Goal: Information Seeking & Learning: Learn about a topic

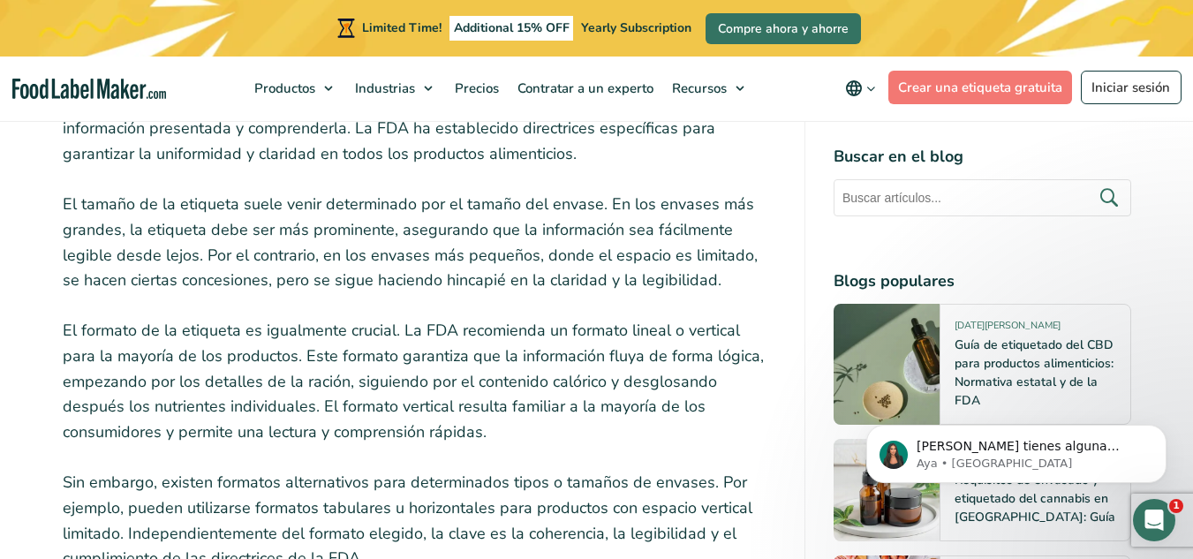
scroll to position [6645, 0]
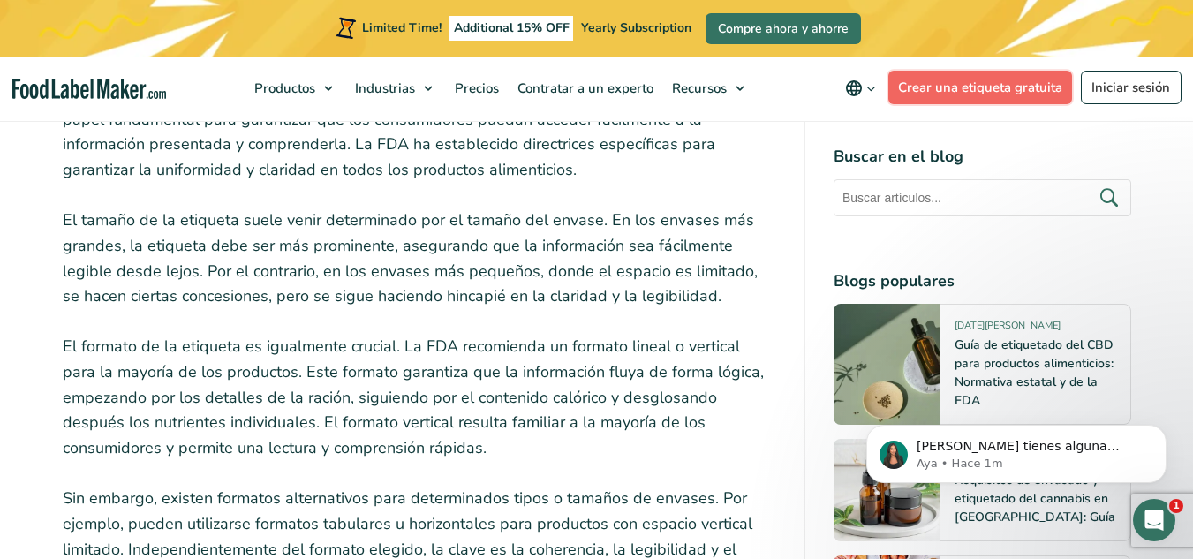
click at [1038, 84] on link "Crear una etiqueta gratuita" at bounding box center [980, 88] width 185 height 34
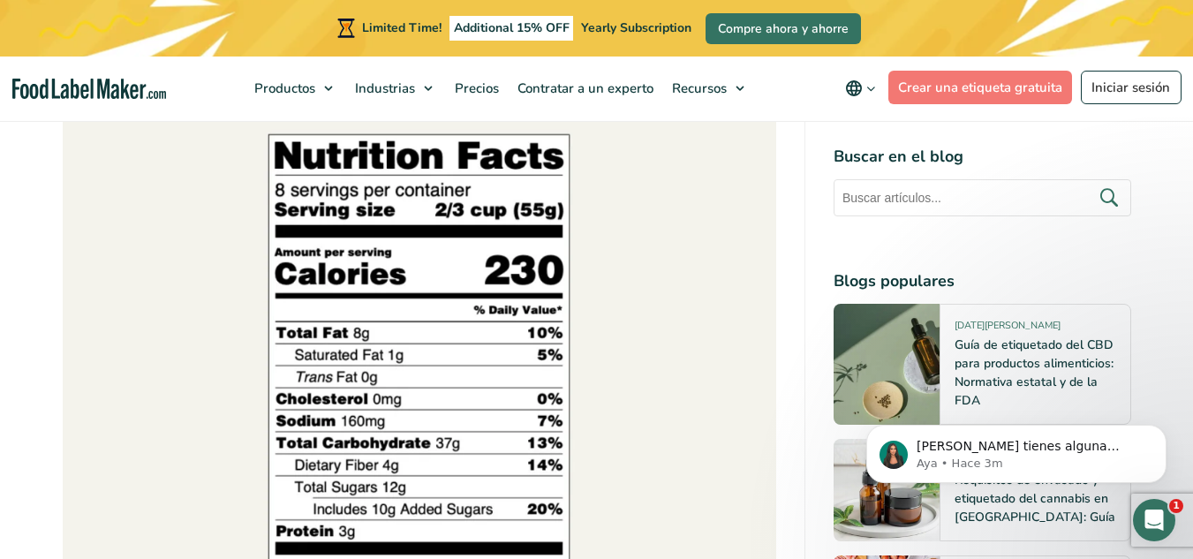
scroll to position [3456, 0]
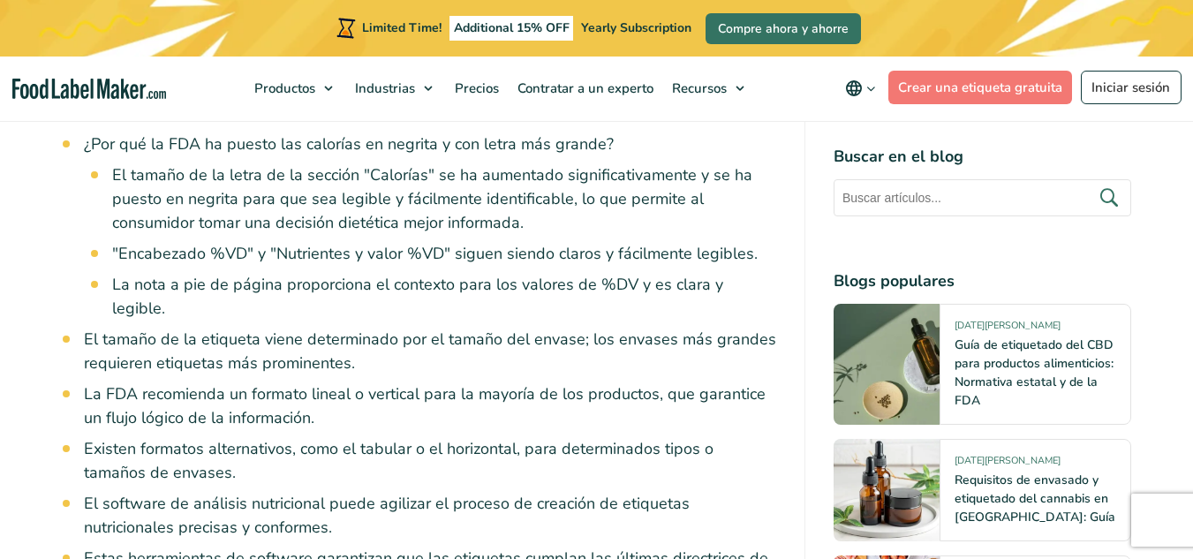
scroll to position [1403, 0]
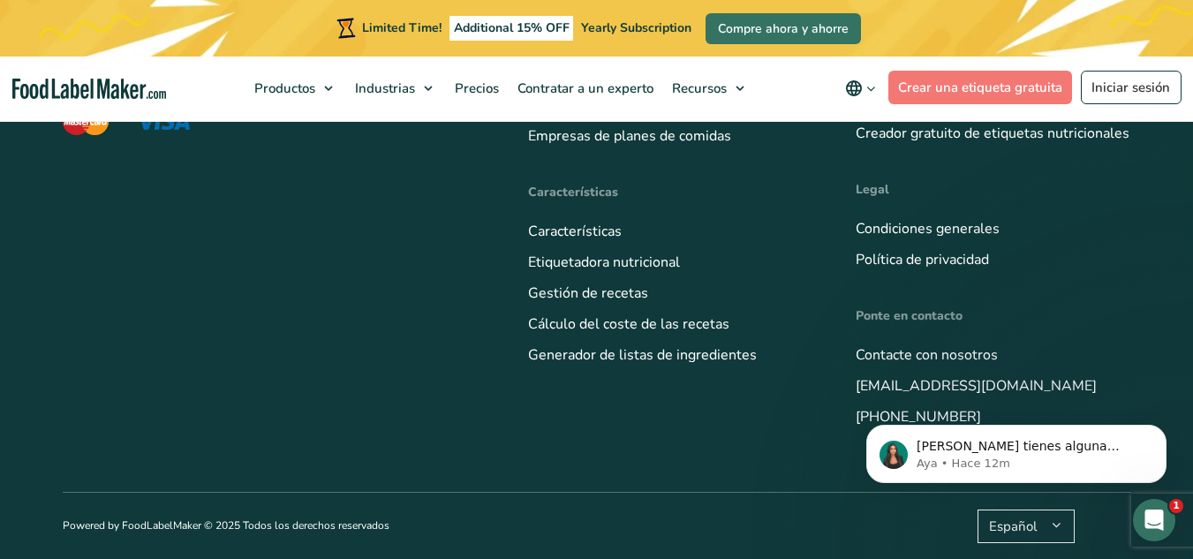
scroll to position [8335, 0]
